Goal: Task Accomplishment & Management: Use online tool/utility

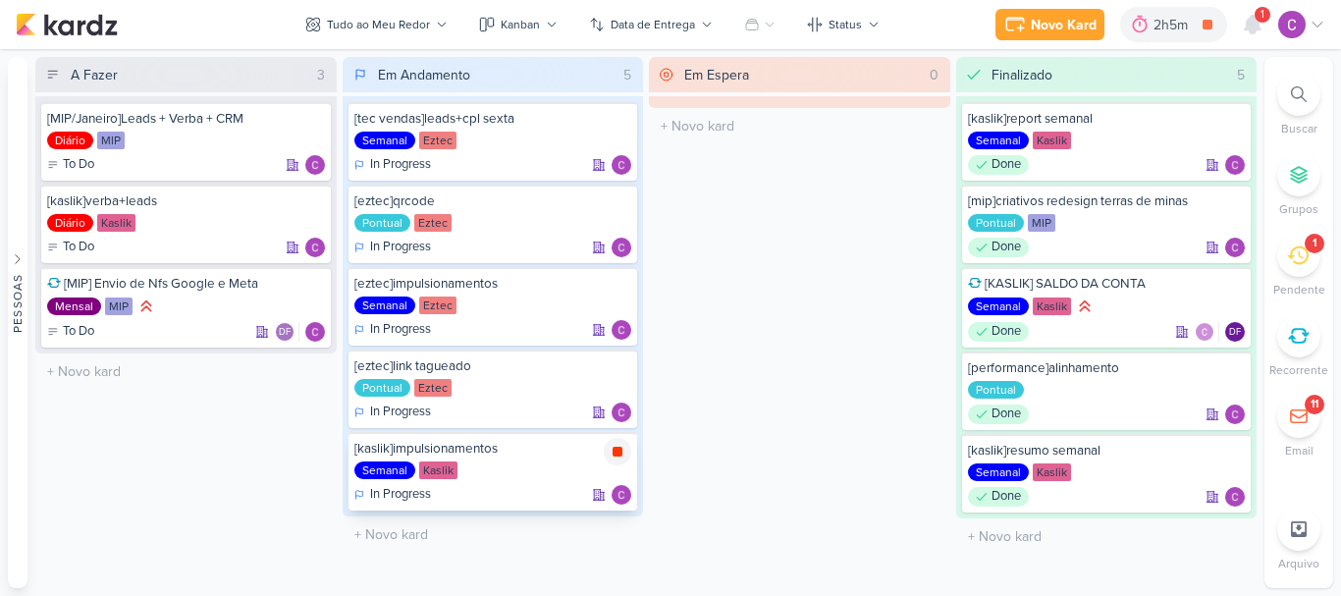
click at [619, 449] on icon at bounding box center [618, 452] width 10 height 10
click at [1195, 15] on div "2h5m" at bounding box center [1201, 25] width 40 height 21
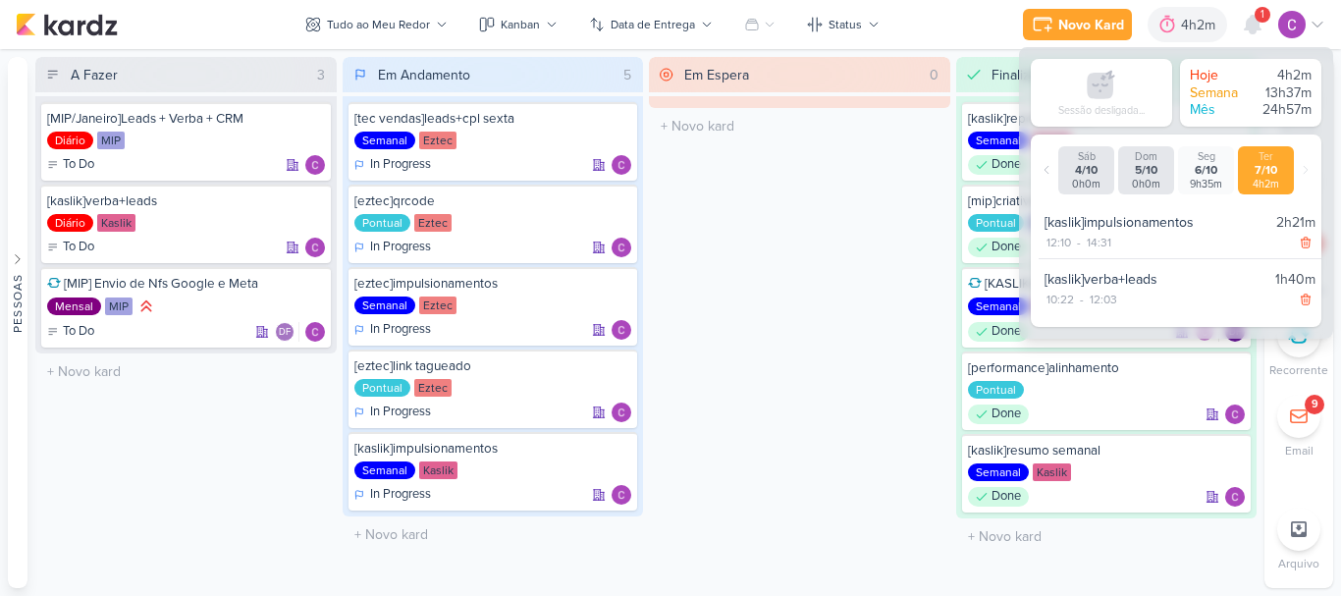
click at [1259, 15] on div "1" at bounding box center [1263, 15] width 16 height 16
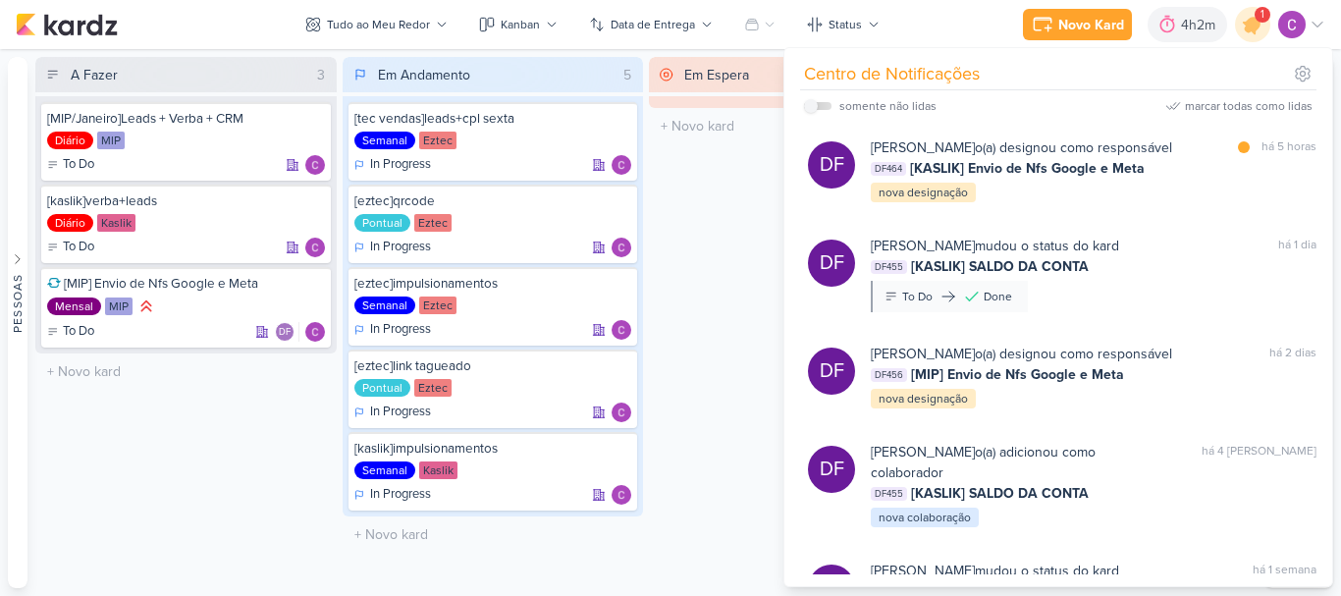
click at [722, 232] on div "Em Espera 0 O título do kard deve ter menos que 100 caracteres" at bounding box center [799, 322] width 301 height 531
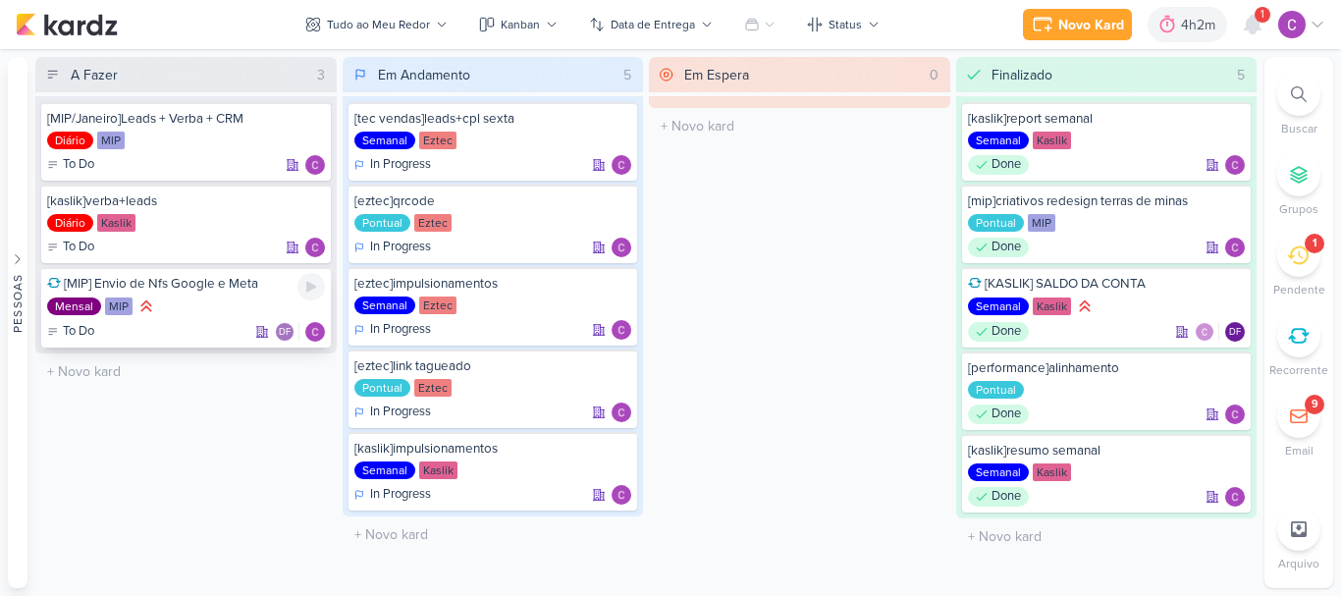
click at [180, 304] on div "Mensal MIP" at bounding box center [186, 308] width 278 height 22
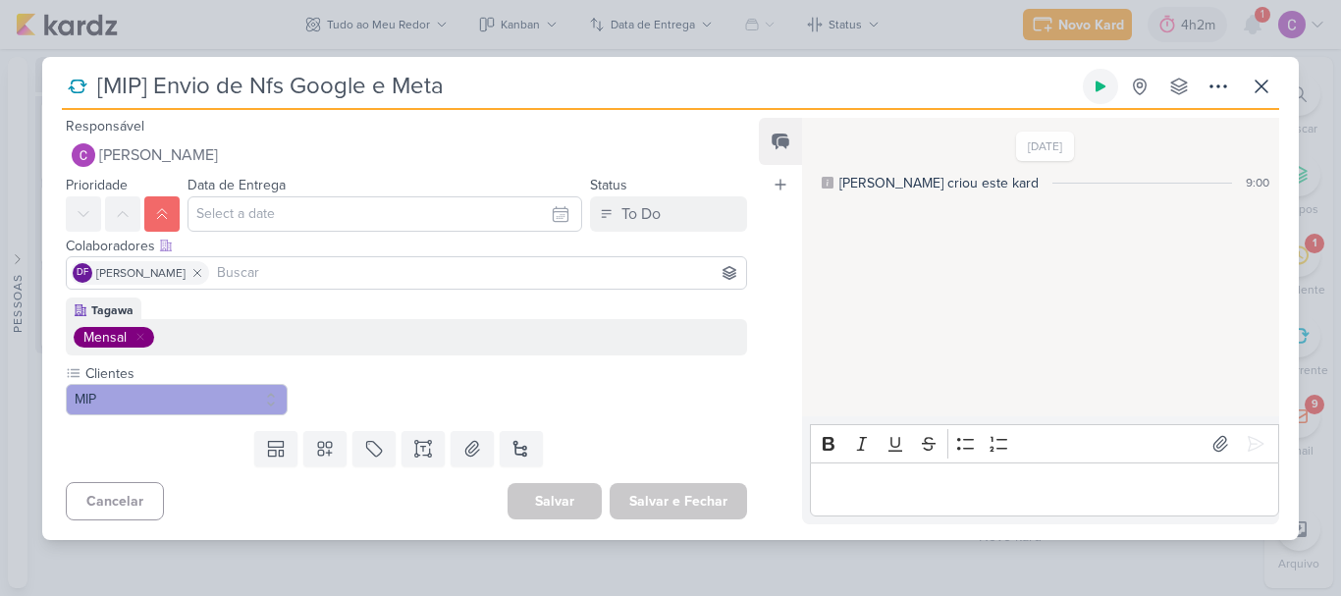
click at [1107, 91] on icon at bounding box center [1101, 87] width 16 height 16
click at [255, 25] on div "[MIP] Envio de Nfs Google e Meta Total 0s -- Histórico De Horas -- 7 de out, 14…" at bounding box center [670, 298] width 1341 height 596
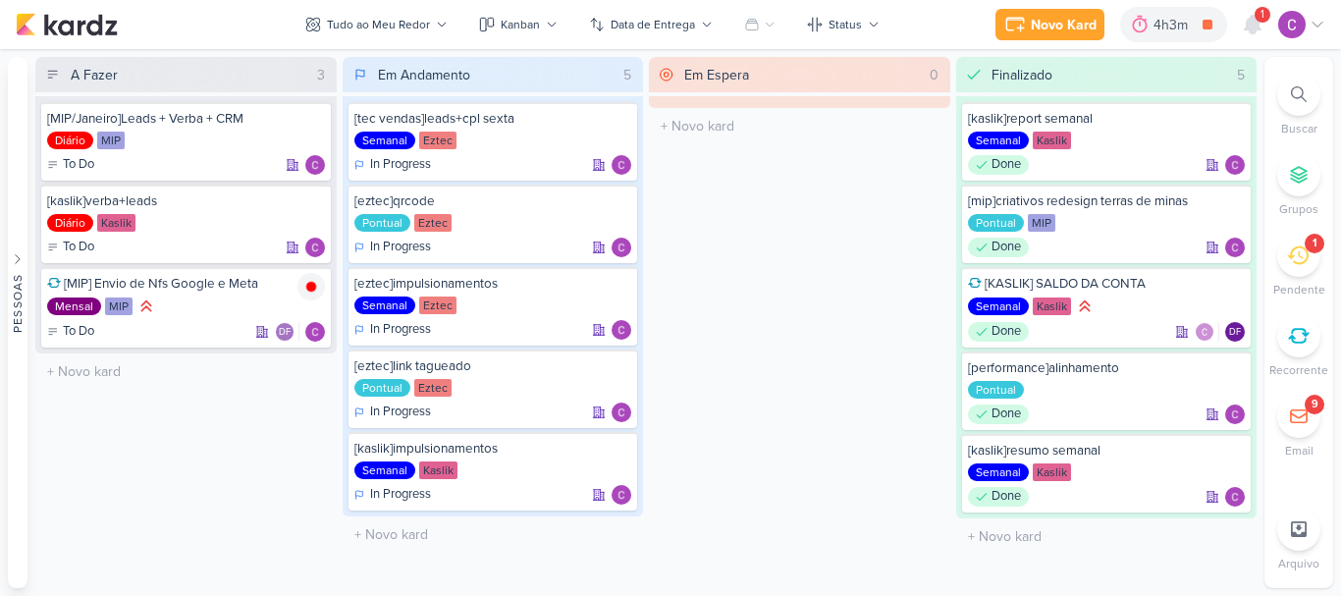
click at [765, 311] on div "Em Espera 0 O título do kard deve ter menos que 100 caracteres" at bounding box center [799, 322] width 301 height 531
click at [309, 289] on icon at bounding box center [311, 287] width 10 height 10
